Goal: Find specific page/section: Find specific page/section

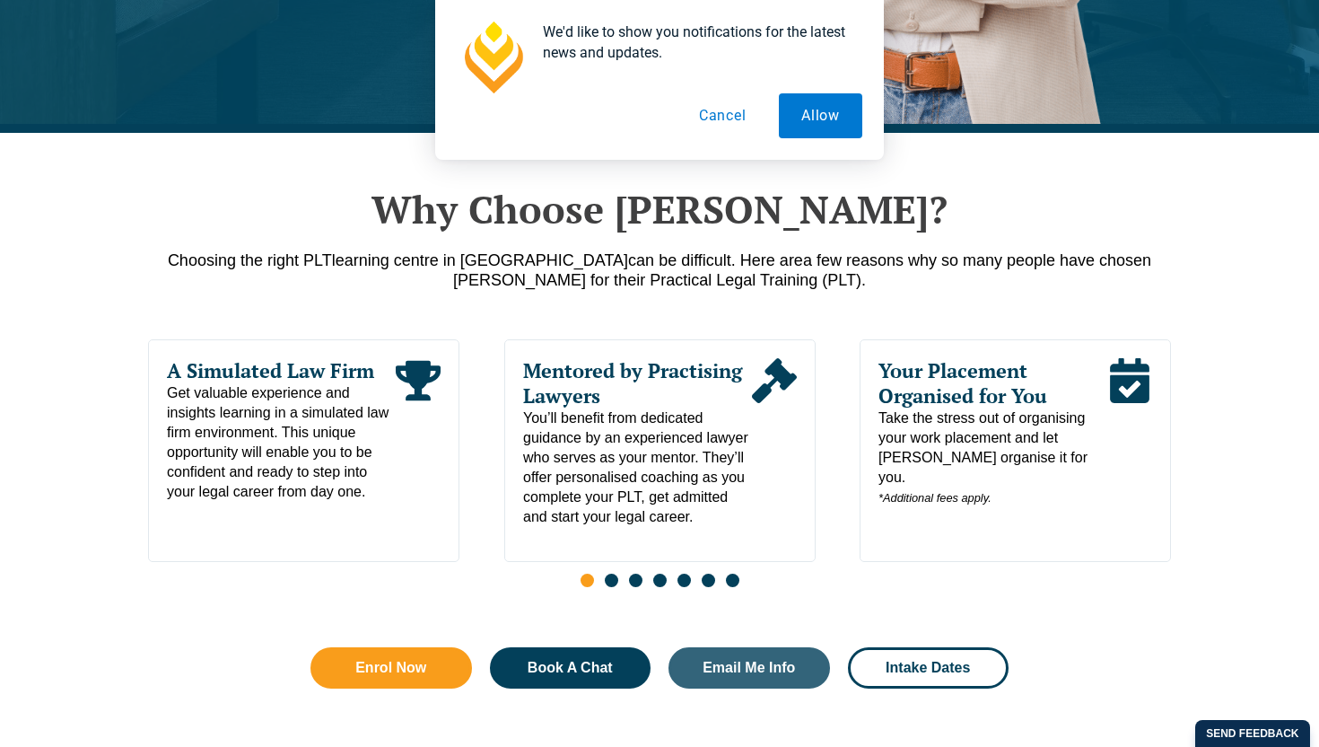
scroll to position [798, 0]
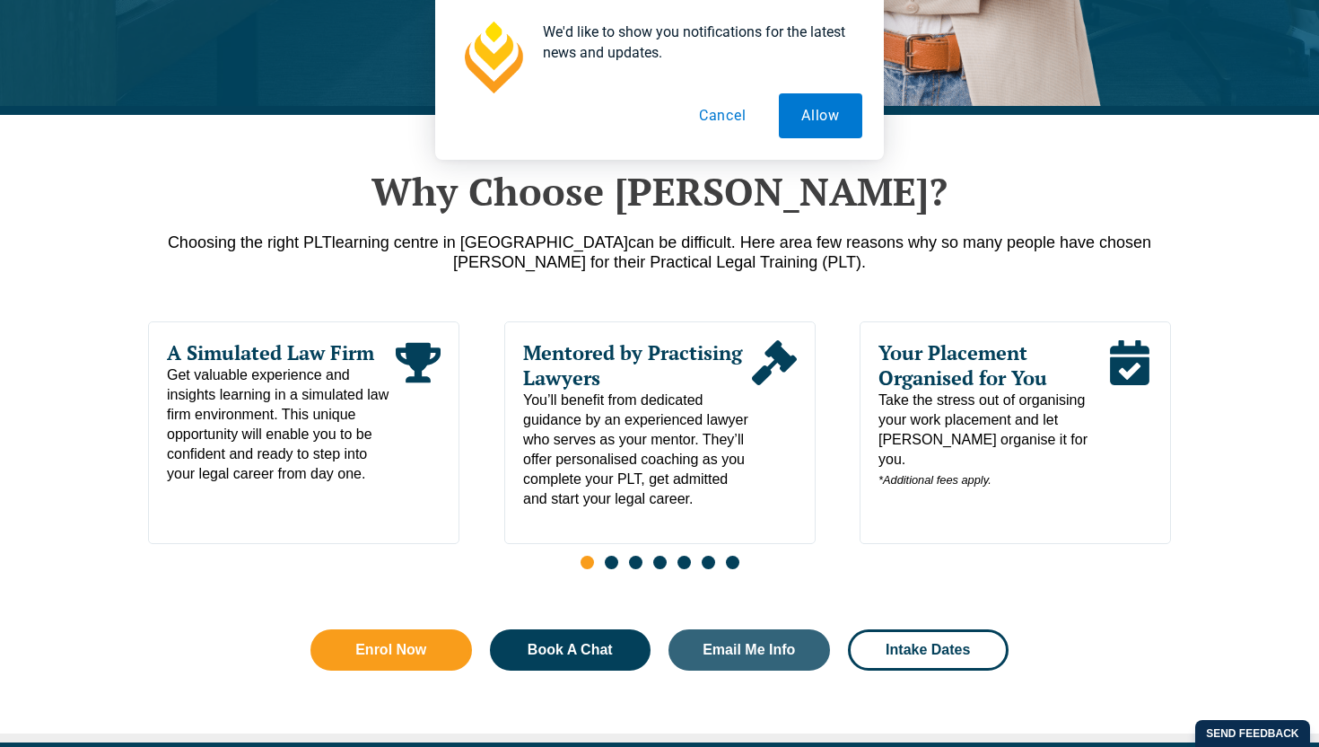
click at [731, 120] on button "Cancel" at bounding box center [723, 115] width 92 height 45
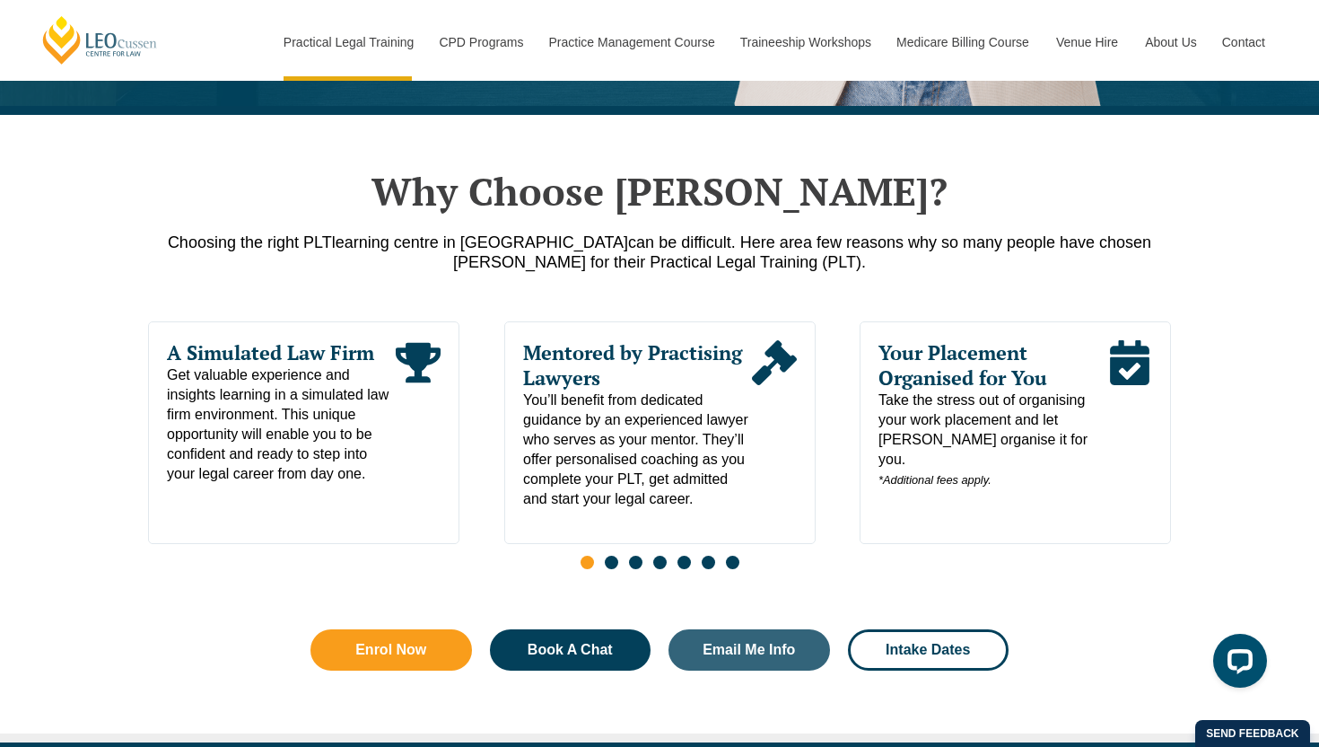
scroll to position [0, 0]
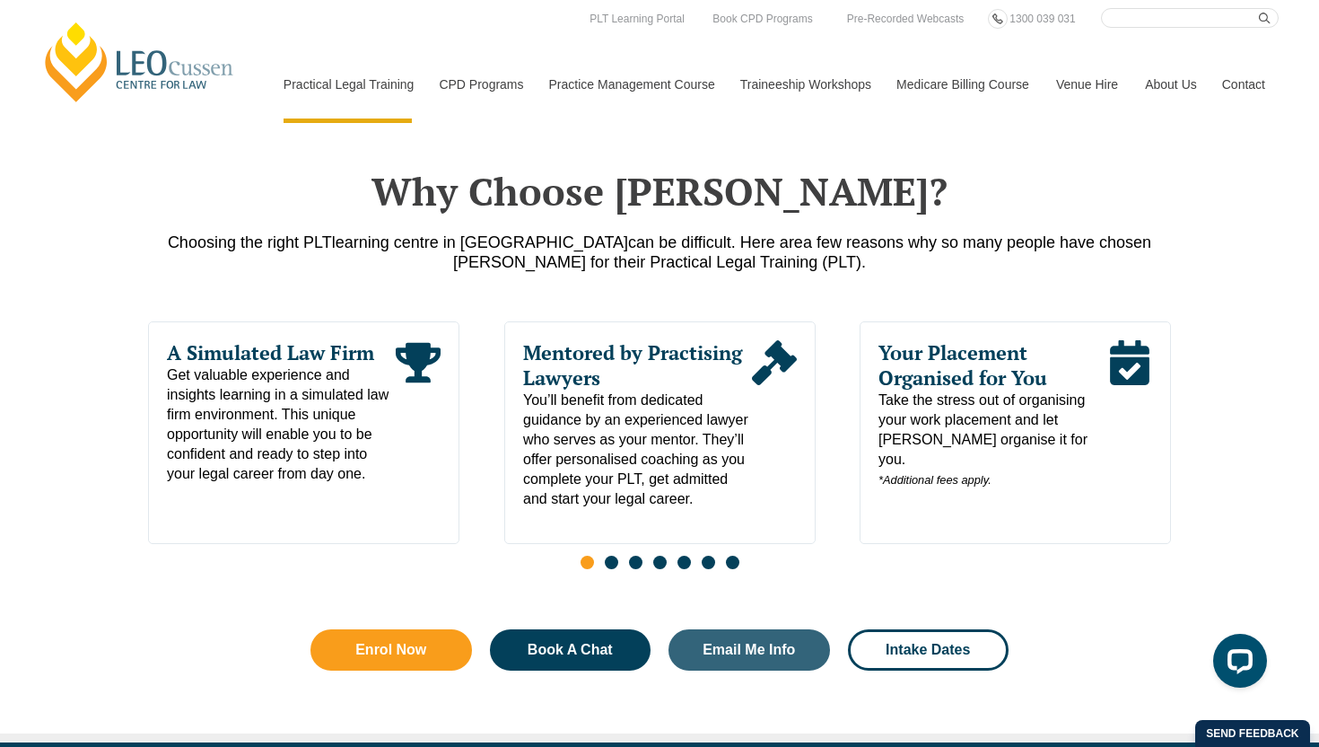
click at [1229, 83] on link "Contact" at bounding box center [1244, 84] width 70 height 77
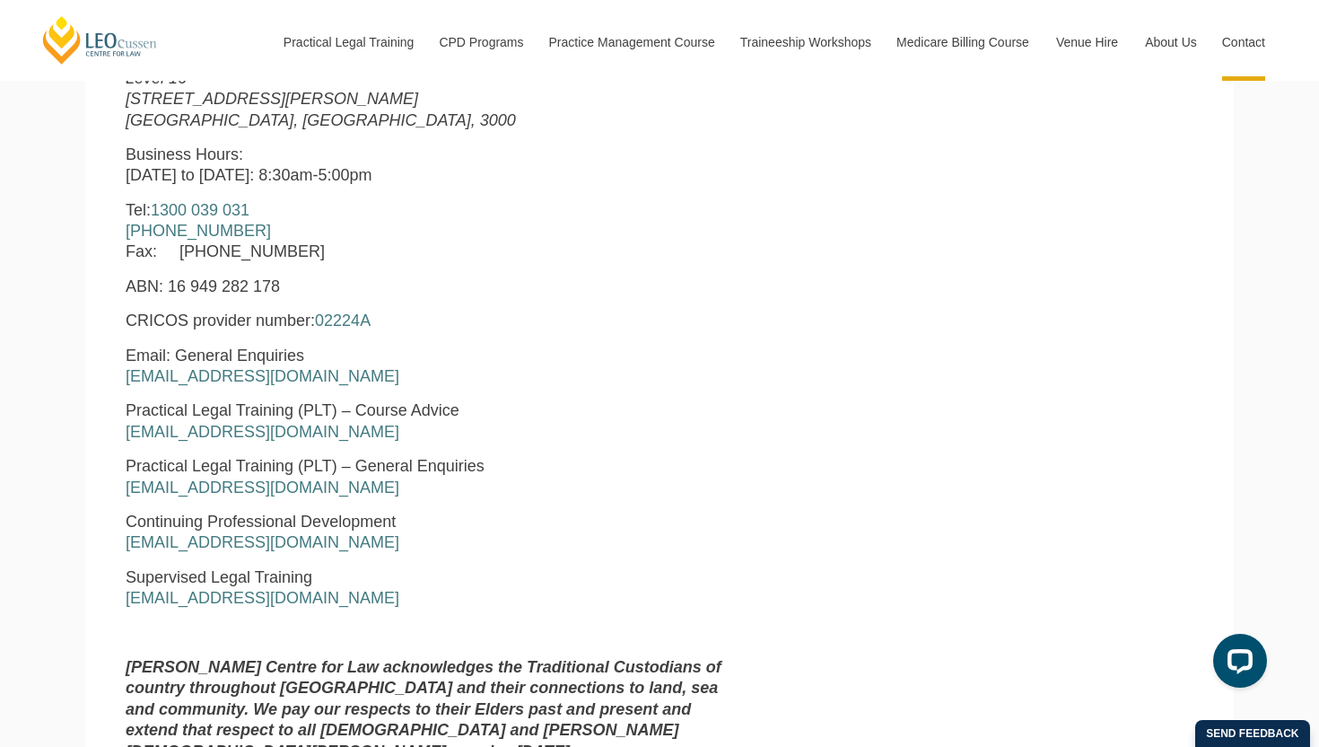
scroll to position [787, 0]
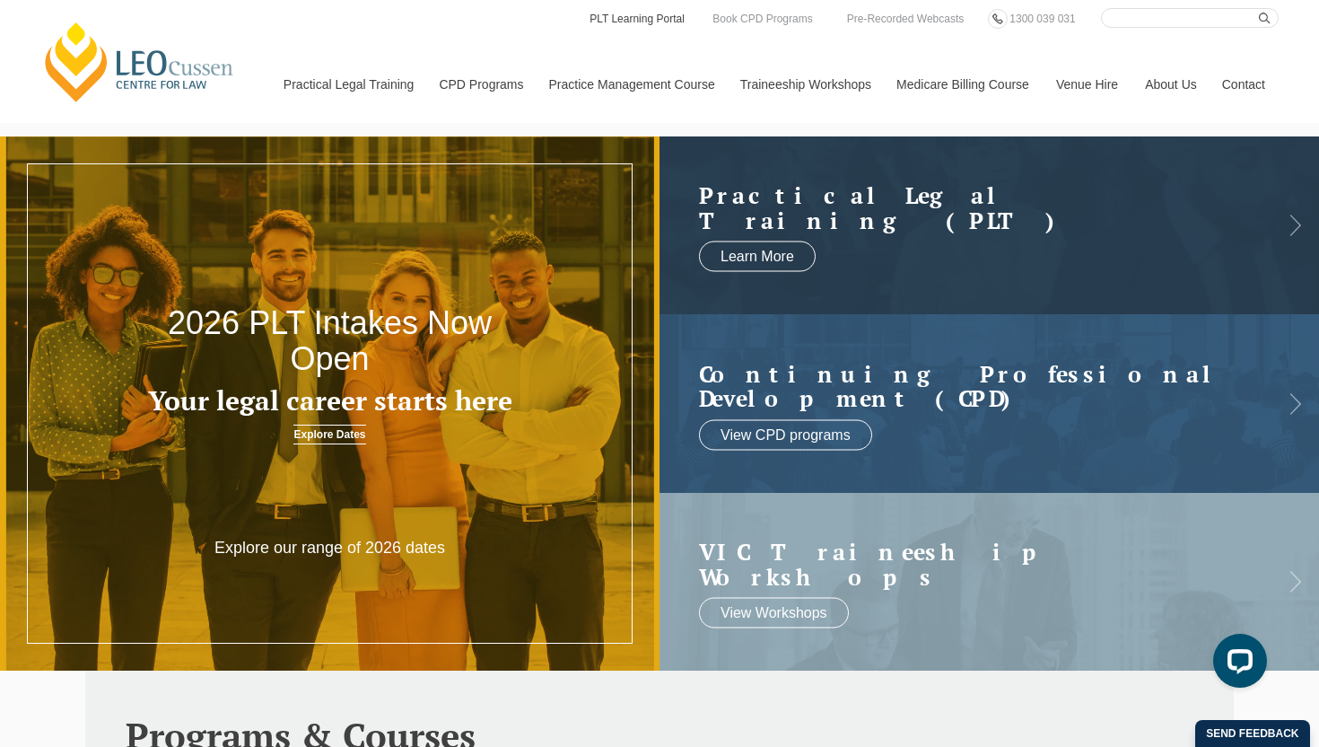
click at [667, 22] on link "PLT Learning Portal" at bounding box center [637, 19] width 99 height 20
